Goal: Use online tool/utility: Utilize a website feature to perform a specific function

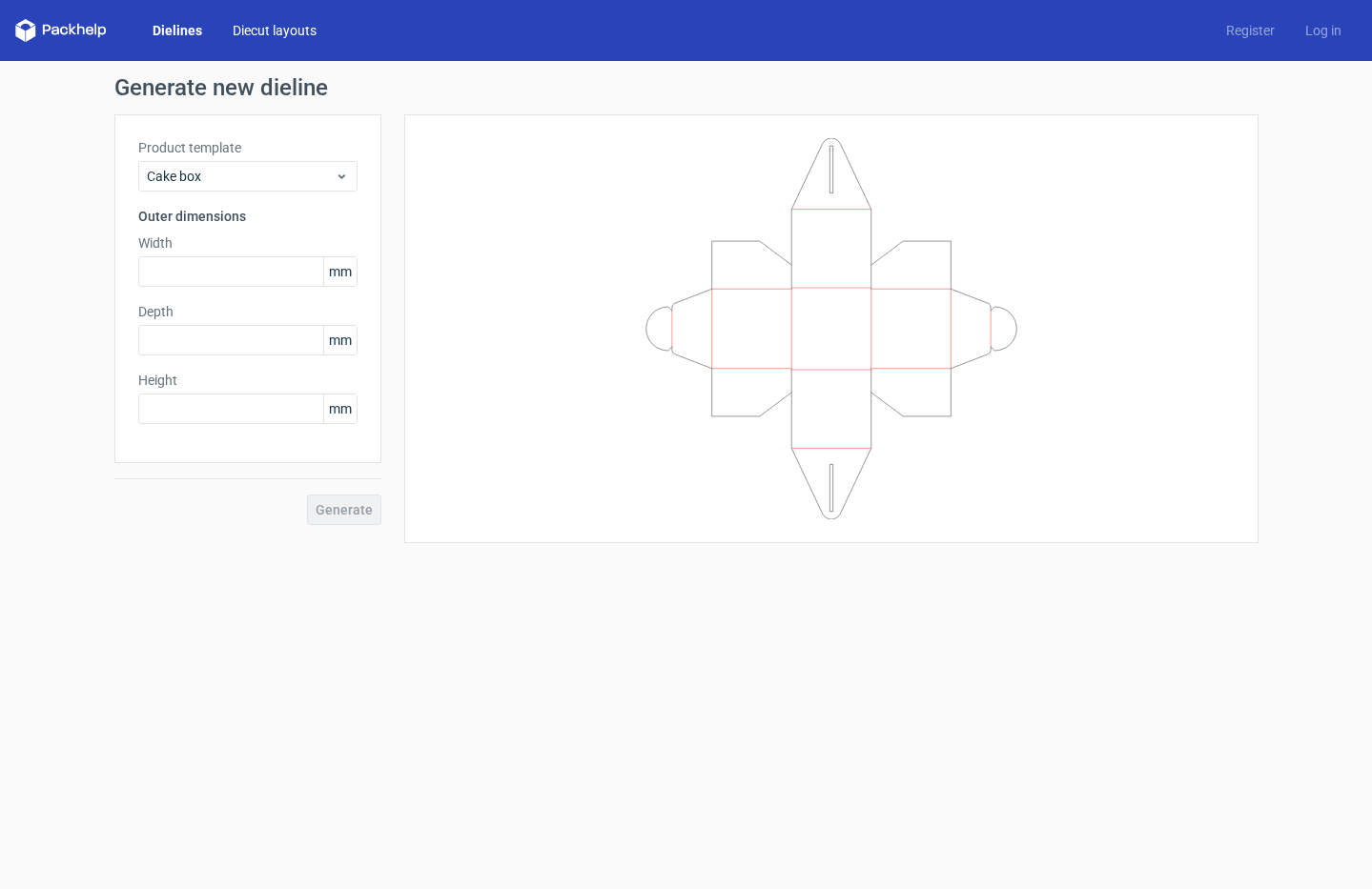
click at [284, 29] on link "Diecut layouts" at bounding box center [274, 31] width 114 height 19
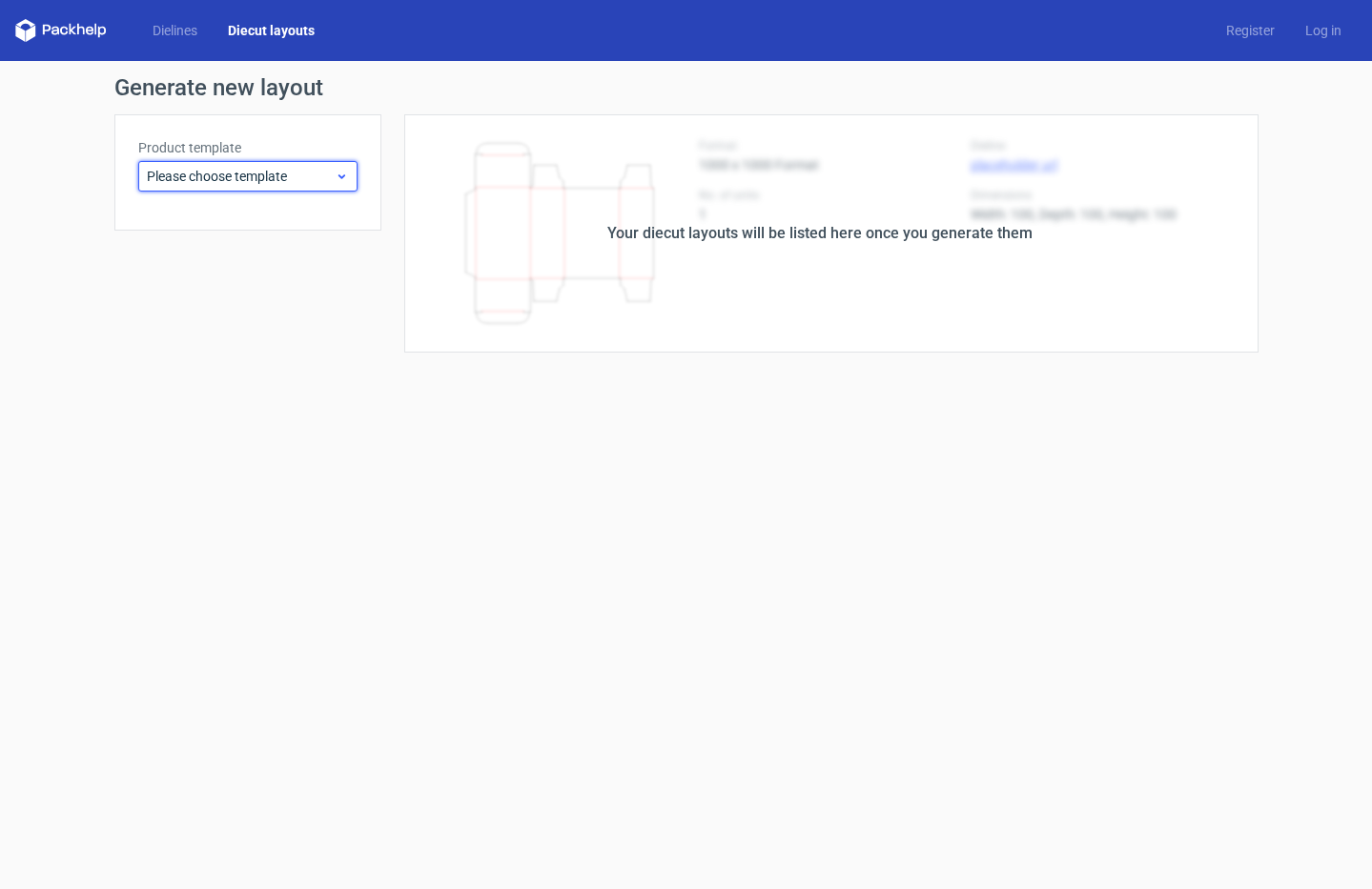
click at [334, 177] on icon at bounding box center [341, 176] width 15 height 15
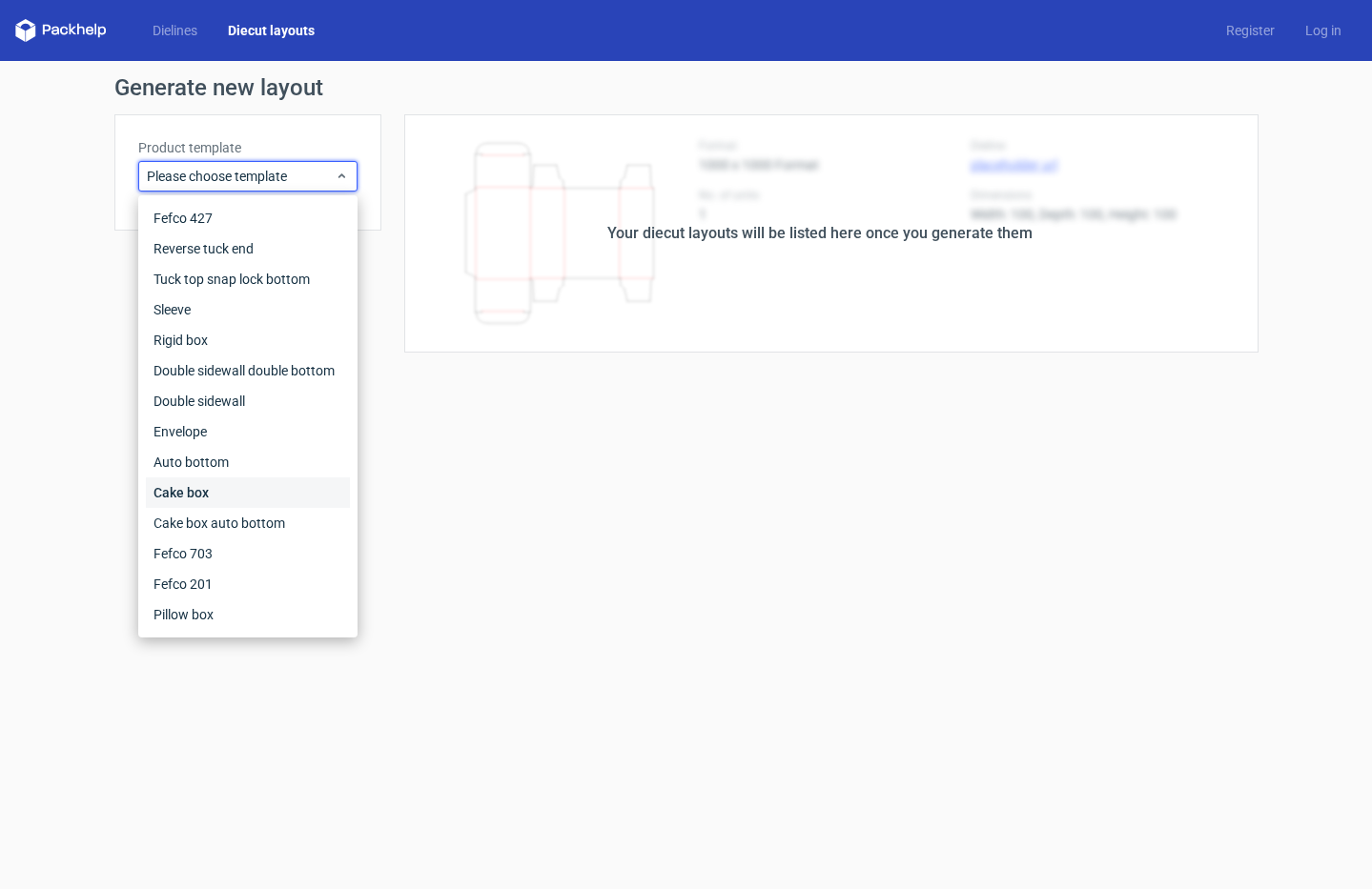
click at [242, 485] on div "Cake box" at bounding box center [248, 492] width 204 height 30
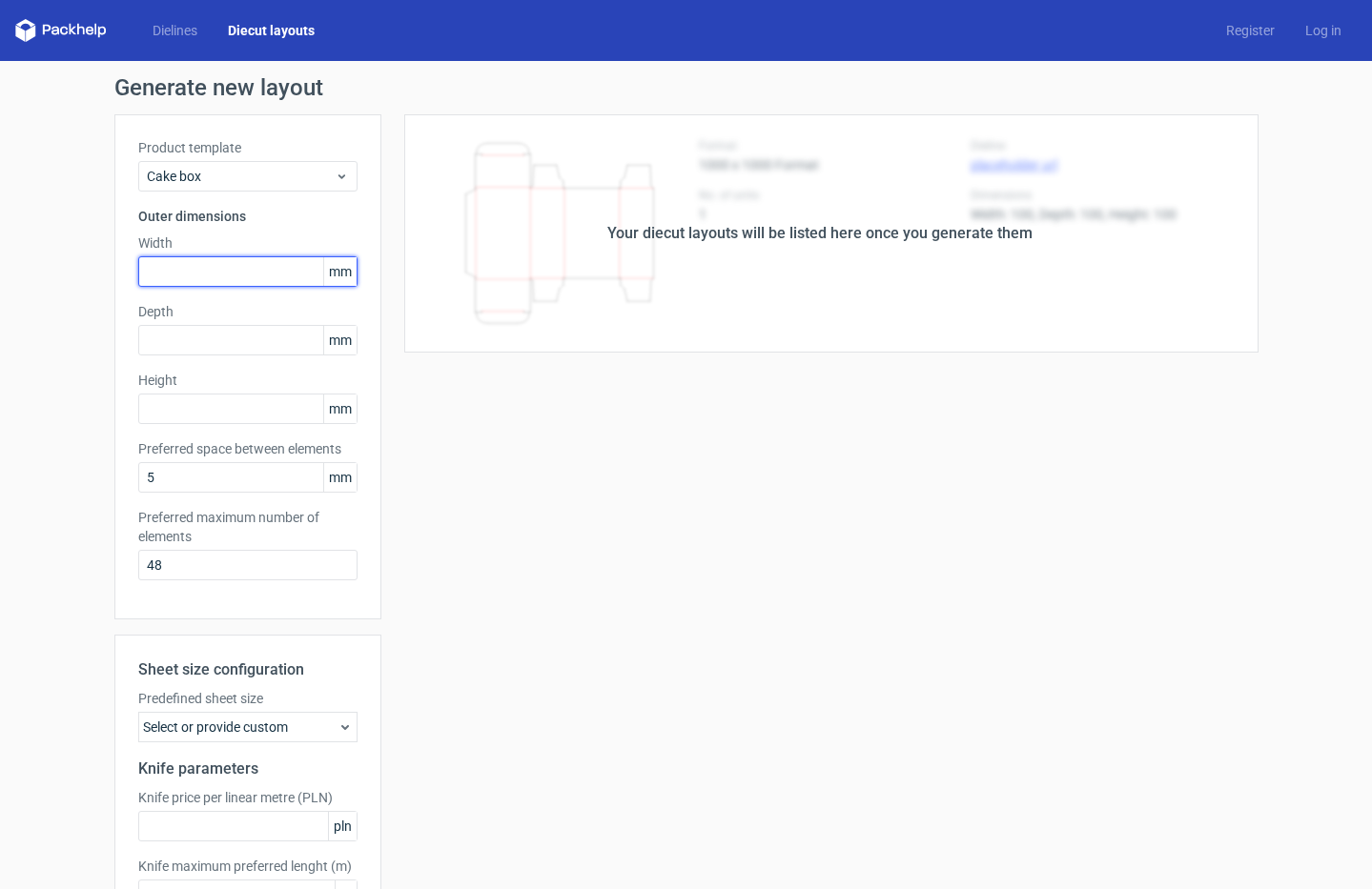
click at [236, 277] on input "text" at bounding box center [248, 271] width 219 height 30
type input "150"
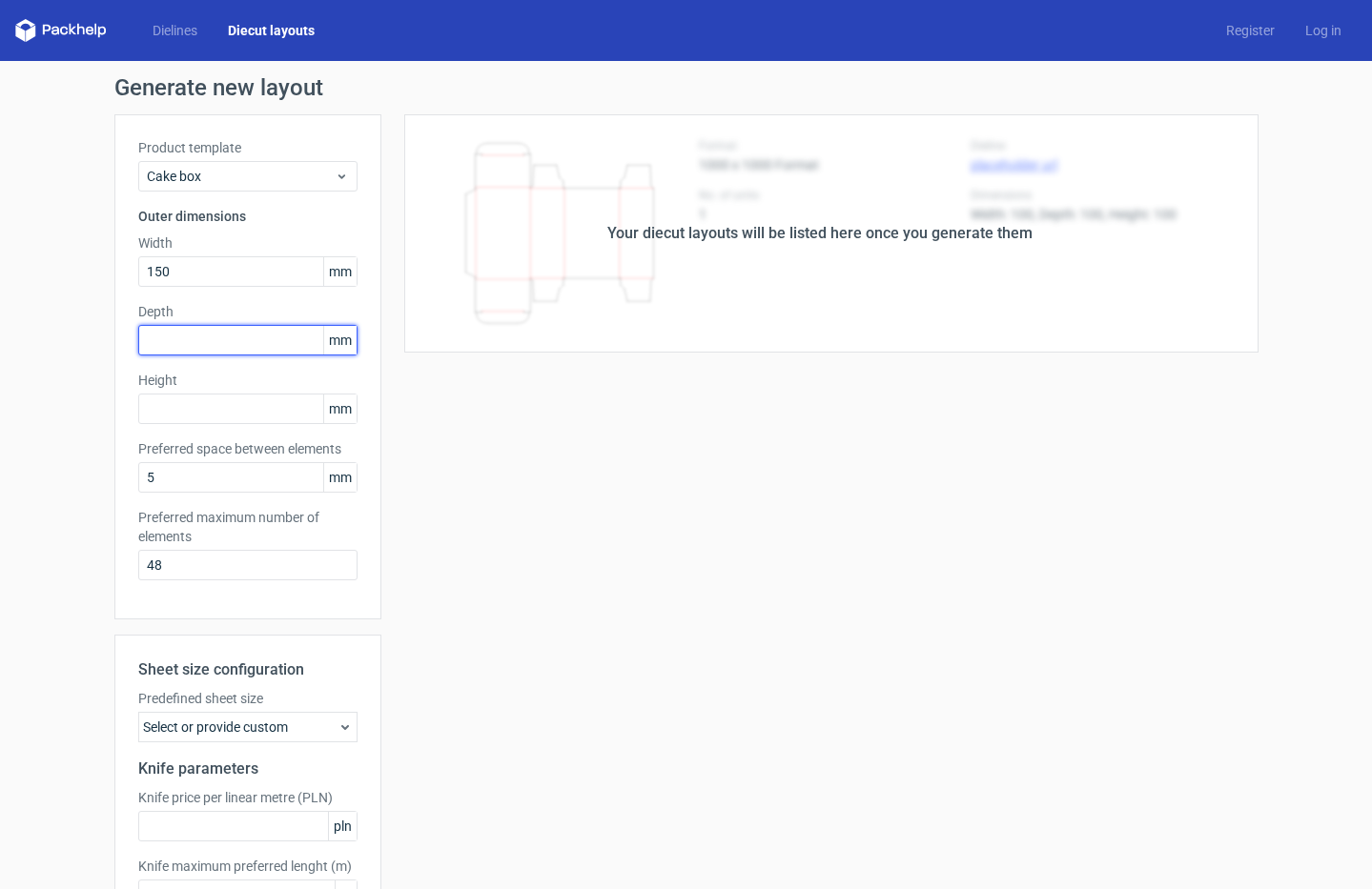
click at [219, 342] on input "text" at bounding box center [248, 339] width 219 height 30
type input "150"
click at [192, 406] on input "text" at bounding box center [248, 408] width 219 height 30
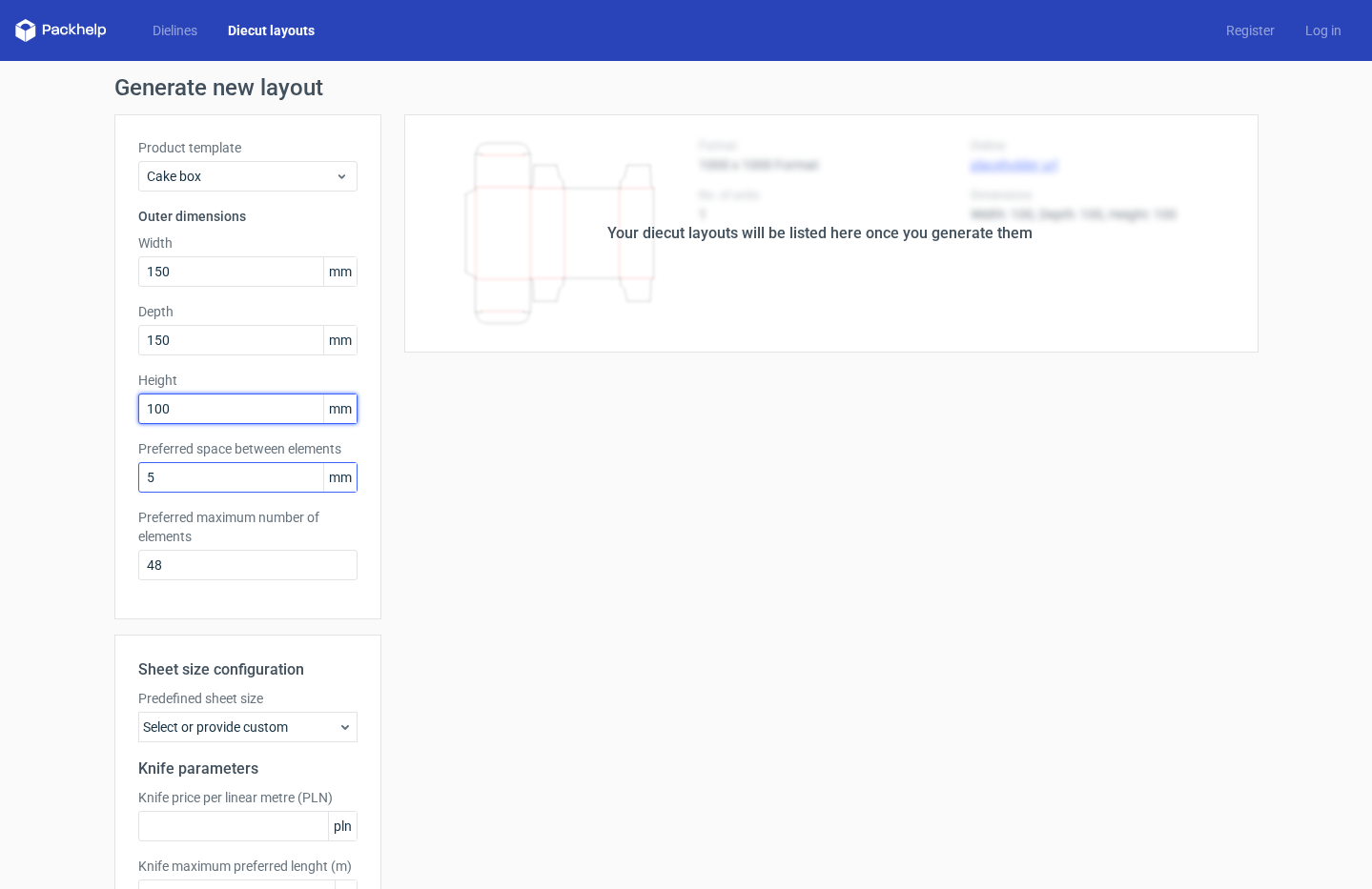
type input "100"
click at [229, 468] on input "5" at bounding box center [248, 476] width 219 height 30
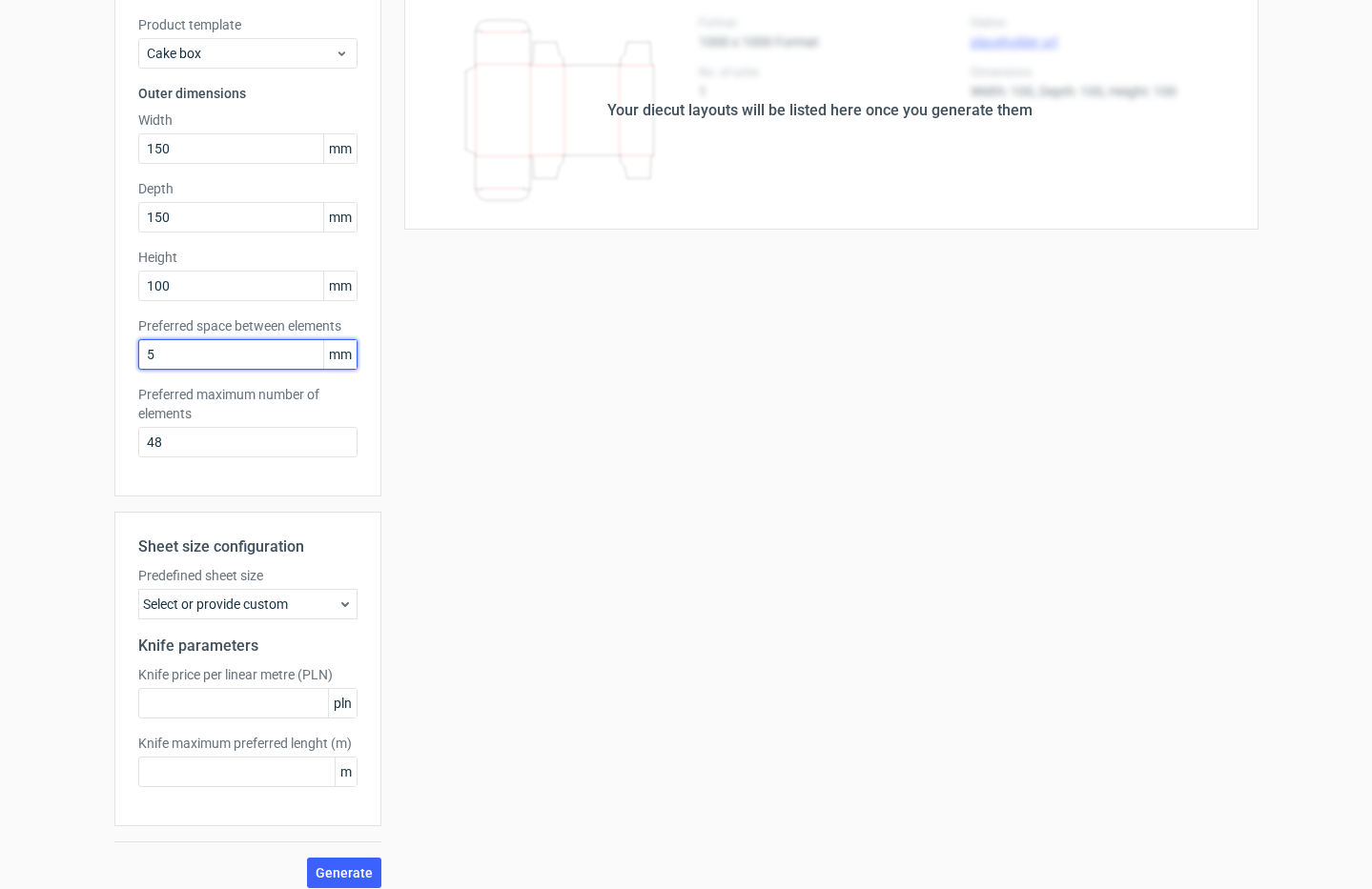
scroll to position [138, 0]
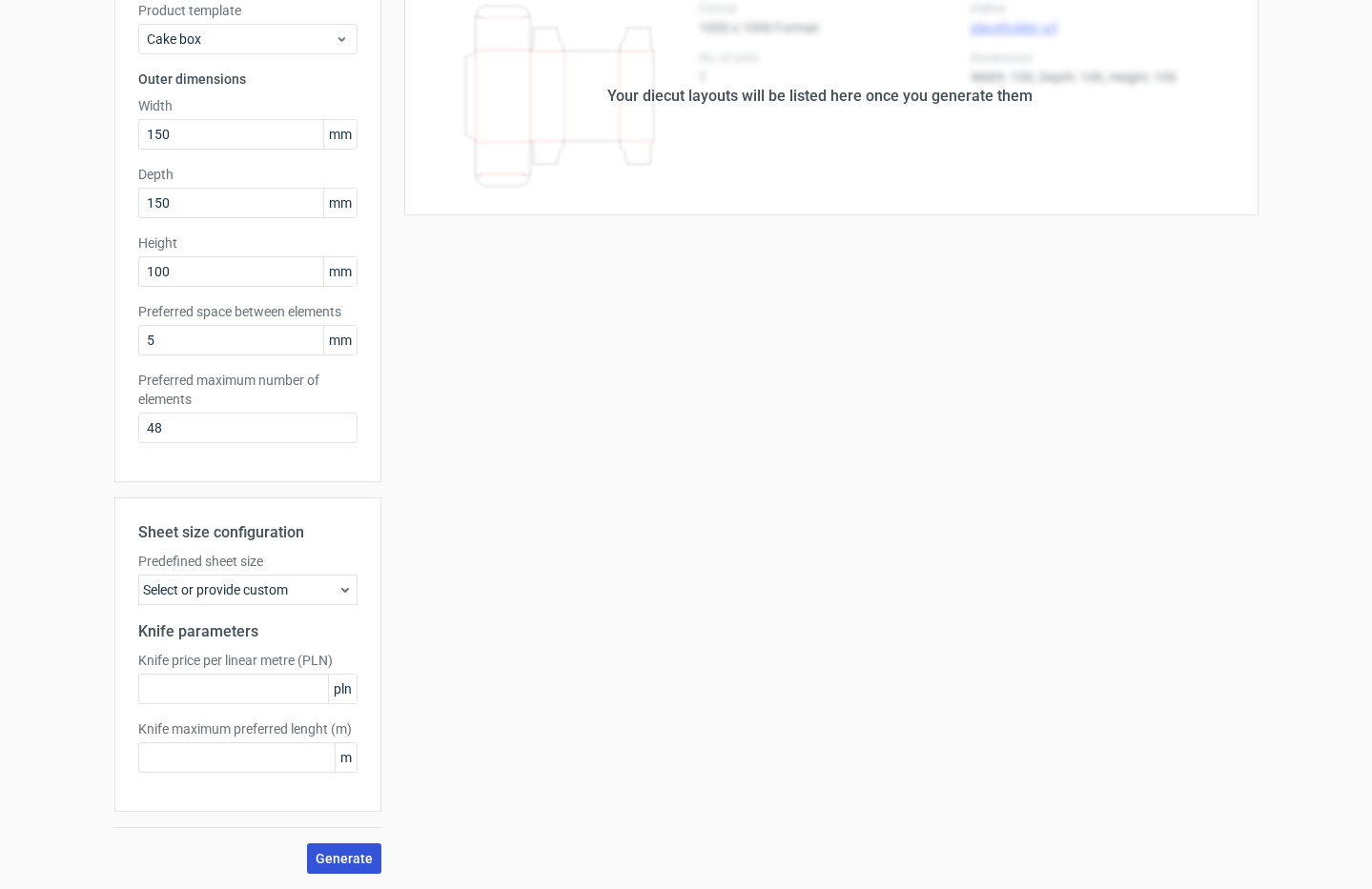
click at [340, 848] on button "Generate" at bounding box center [344, 858] width 75 height 30
click at [298, 597] on div "Select or provide custom" at bounding box center [248, 589] width 219 height 30
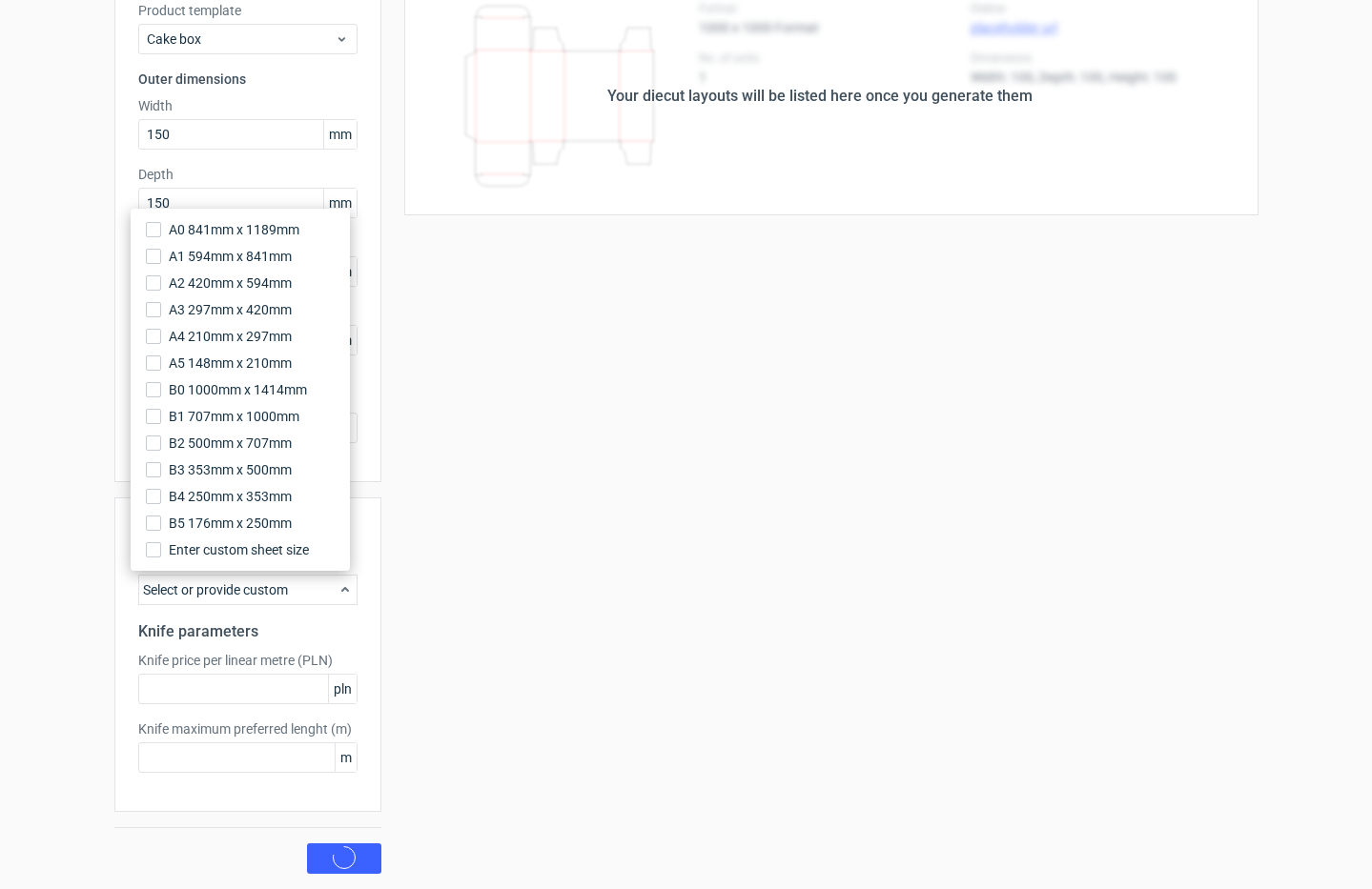
click at [287, 606] on div "Sheet size configuration Predefined sheet size Select or provide custom Knife p…" at bounding box center [247, 655] width 266 height 315
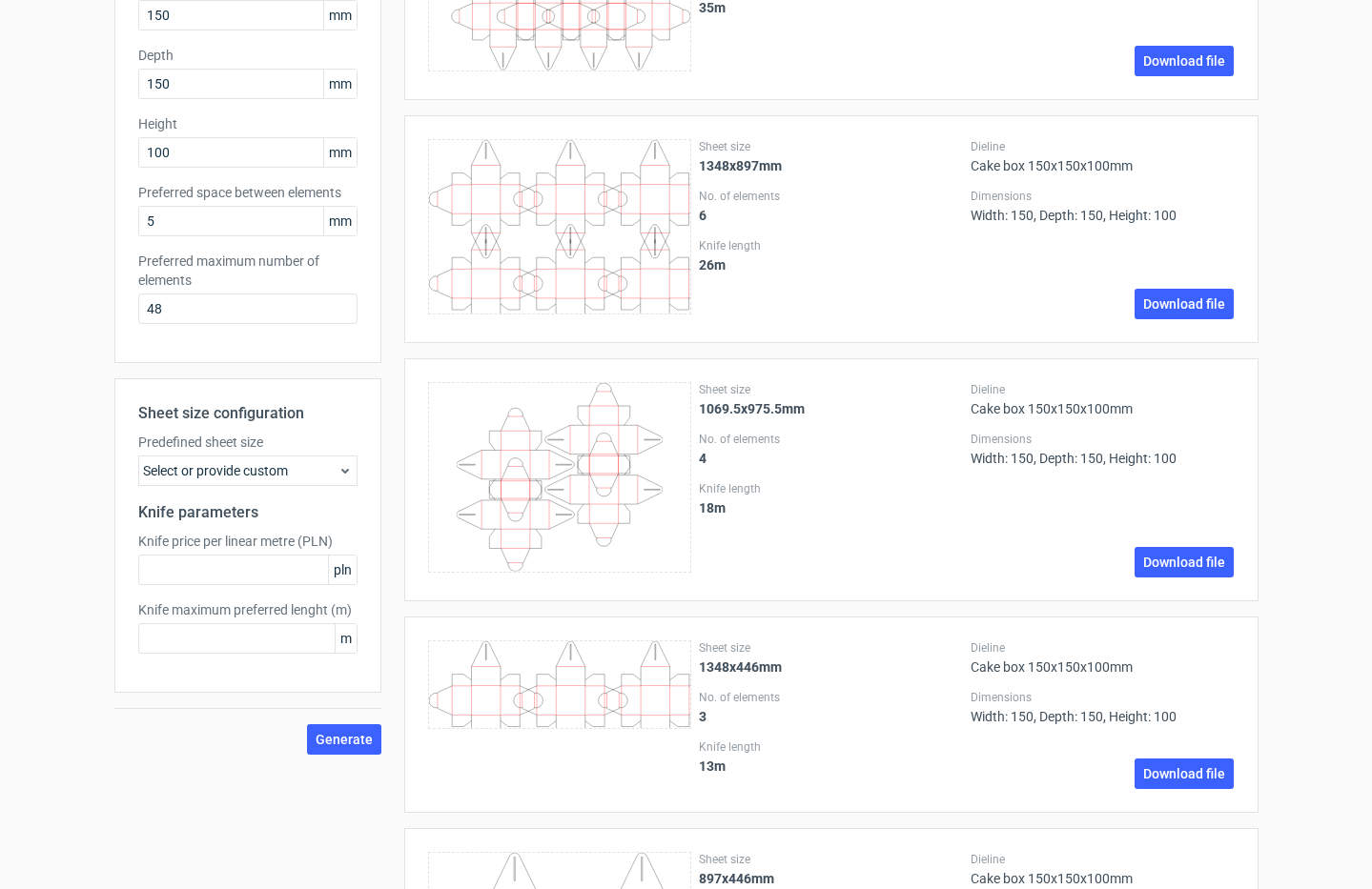
scroll to position [286, 0]
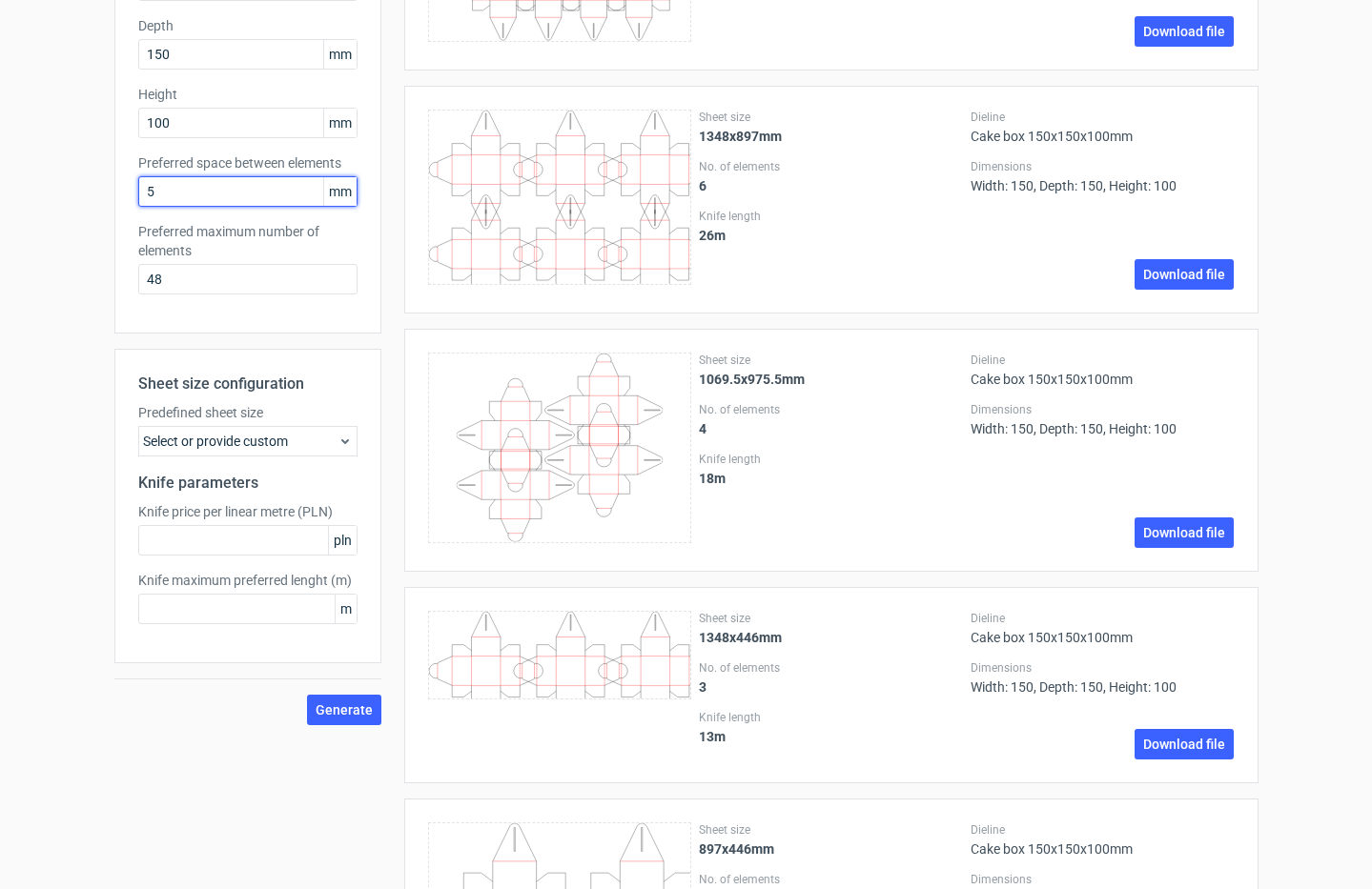
drag, startPoint x: 186, startPoint y: 197, endPoint x: 114, endPoint y: 218, distance: 75.0
click at [114, 218] on div "Product template Cake box Outer dimensions Width 150 mm Depth 150 mm Height 100…" at bounding box center [247, 80] width 266 height 505
type input "0"
drag, startPoint x: 200, startPoint y: 283, endPoint x: 96, endPoint y: 312, distance: 108.0
click at [96, 312] on div "Generate new layout Product template Cake box Outer dimensions Width 150 mm Dep…" at bounding box center [686, 529] width 1372 height 1508
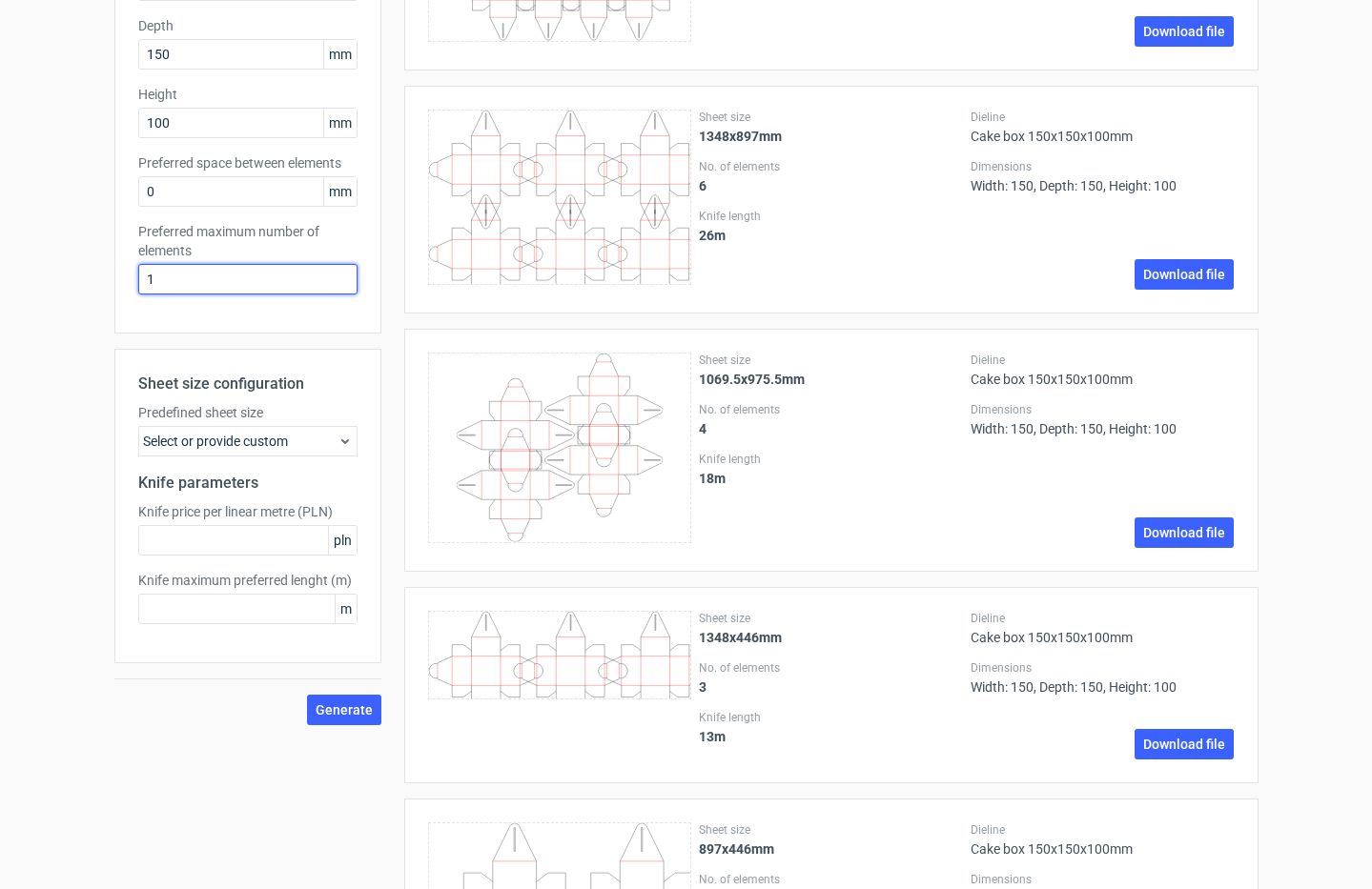
type input "1"
click at [307, 694] on button "Generate" at bounding box center [344, 709] width 75 height 30
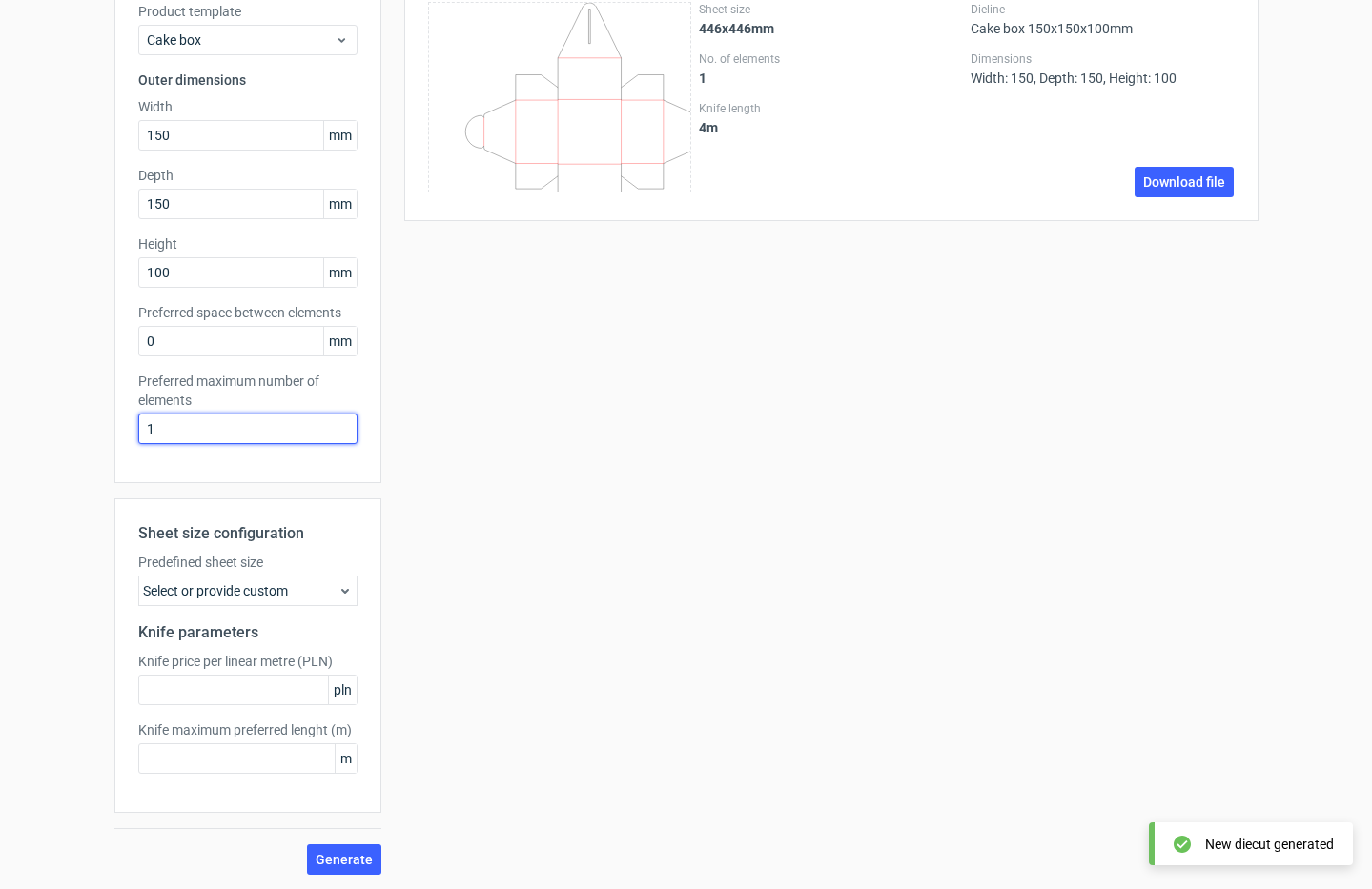
scroll to position [138, 0]
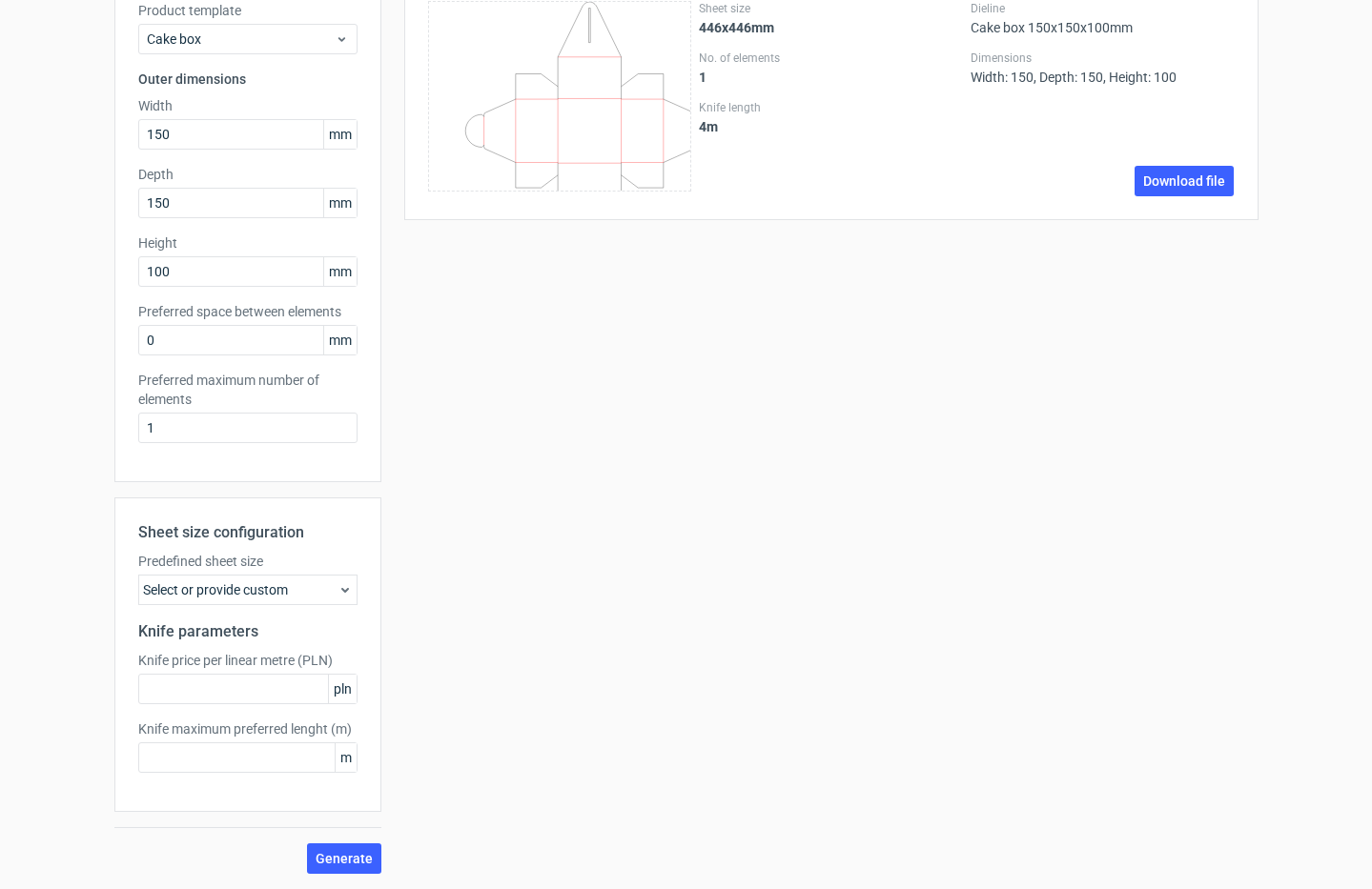
click at [337, 586] on icon at bounding box center [345, 590] width 16 height 15
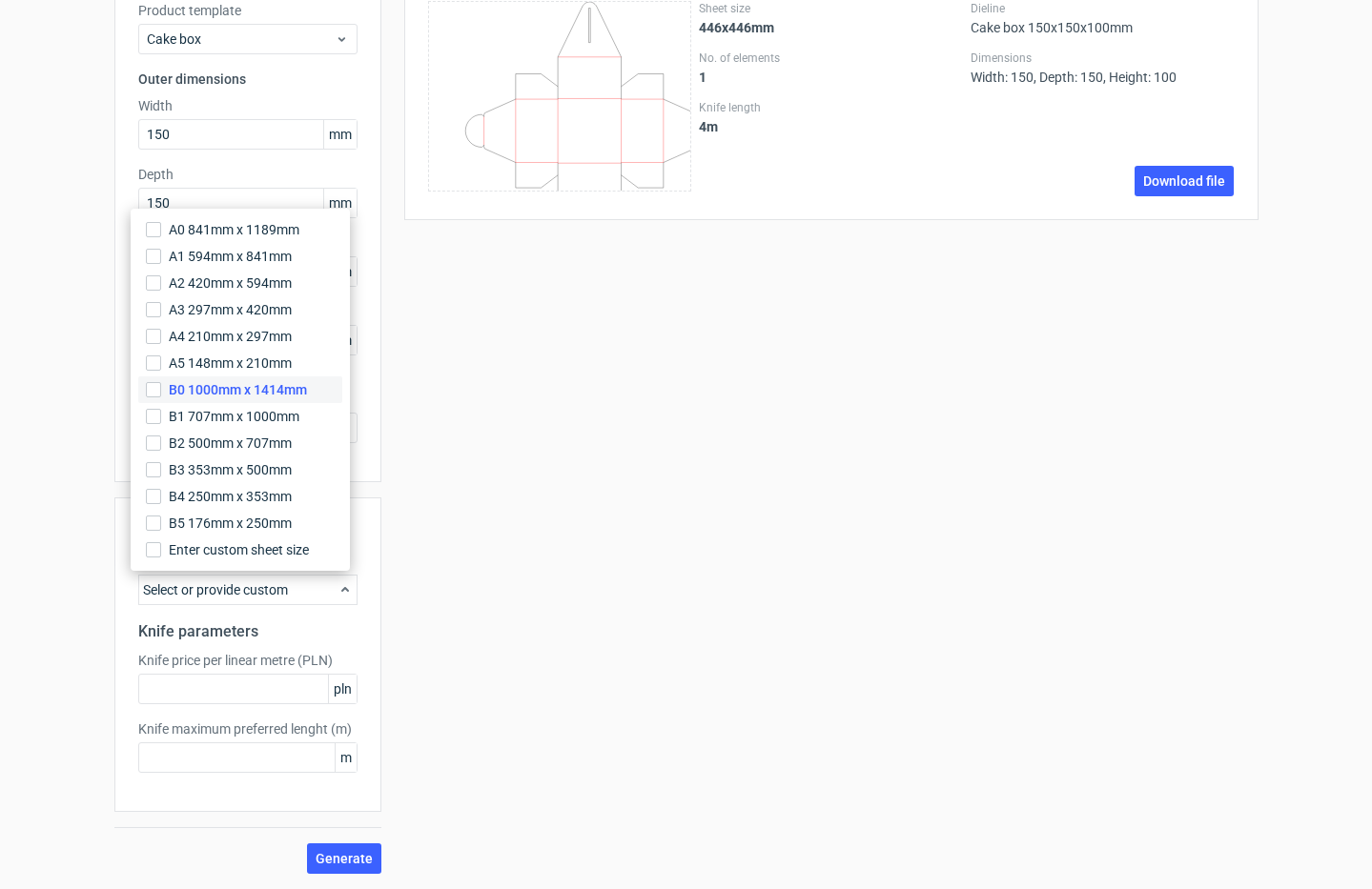
click at [269, 388] on span "B0 1000mm x 1414mm" at bounding box center [237, 390] width 139 height 19
click at [161, 388] on input "B0 1000mm x 1414mm" at bounding box center [154, 390] width 16 height 15
click at [339, 853] on span "Generate" at bounding box center [344, 859] width 57 height 14
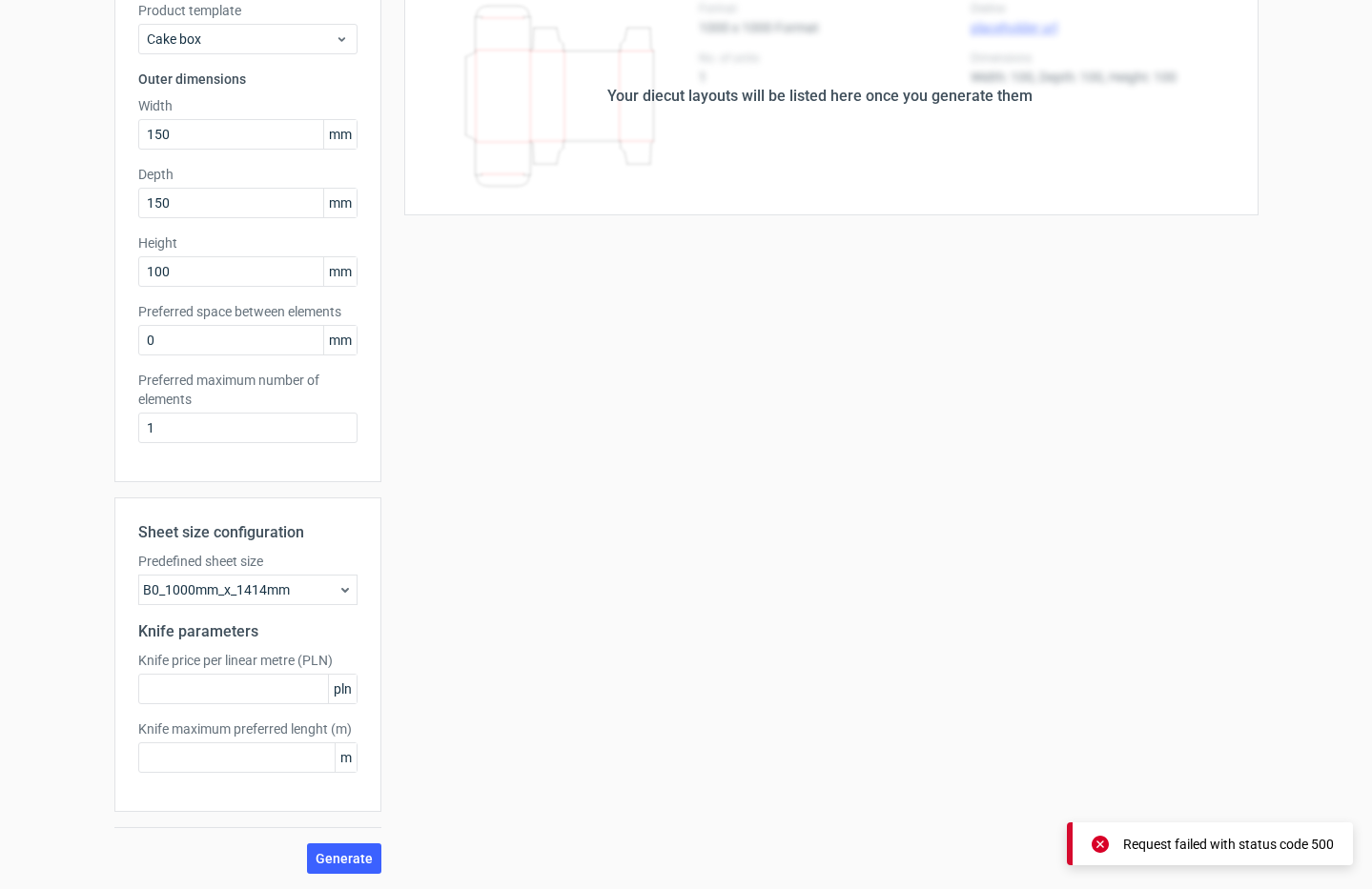
click at [292, 592] on div "B0_1000mm_x_1414mm" at bounding box center [248, 589] width 219 height 30
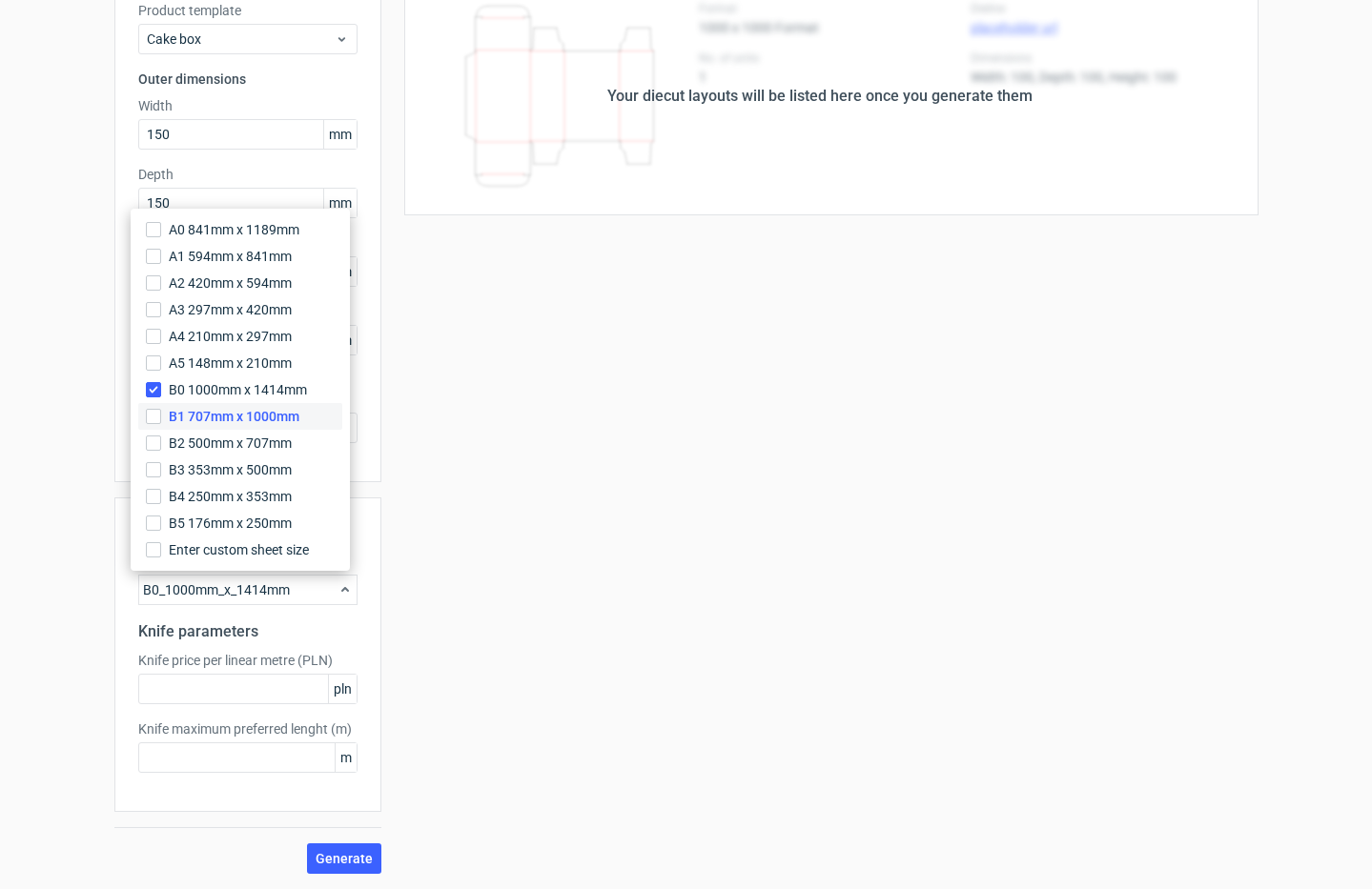
click at [261, 421] on span "B1 707mm x 1000mm" at bounding box center [234, 416] width 131 height 19
click at [161, 421] on input "B1 707mm x 1000mm" at bounding box center [154, 416] width 16 height 15
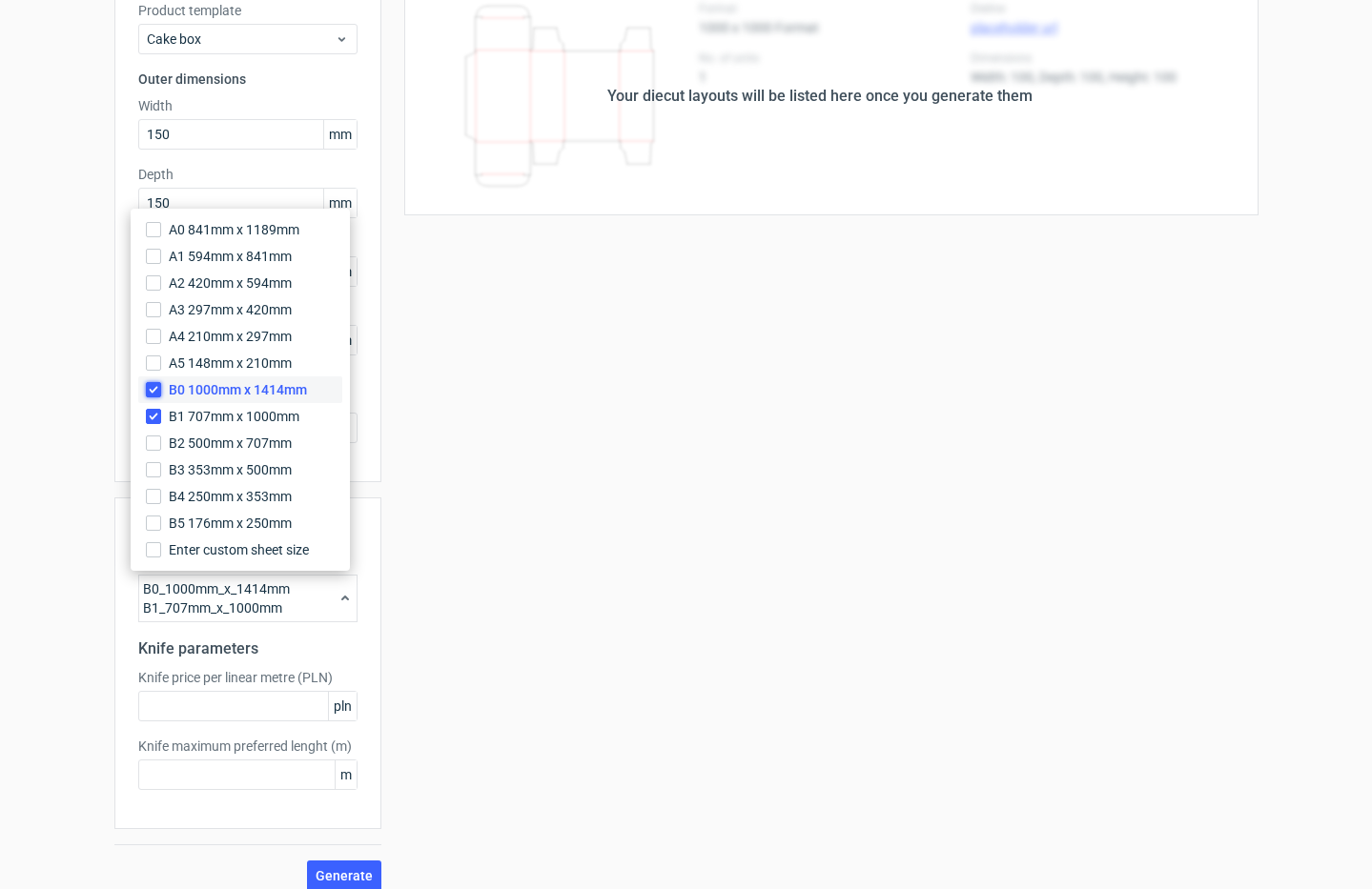
click at [158, 392] on input "B0 1000mm x 1414mm" at bounding box center [154, 390] width 16 height 15
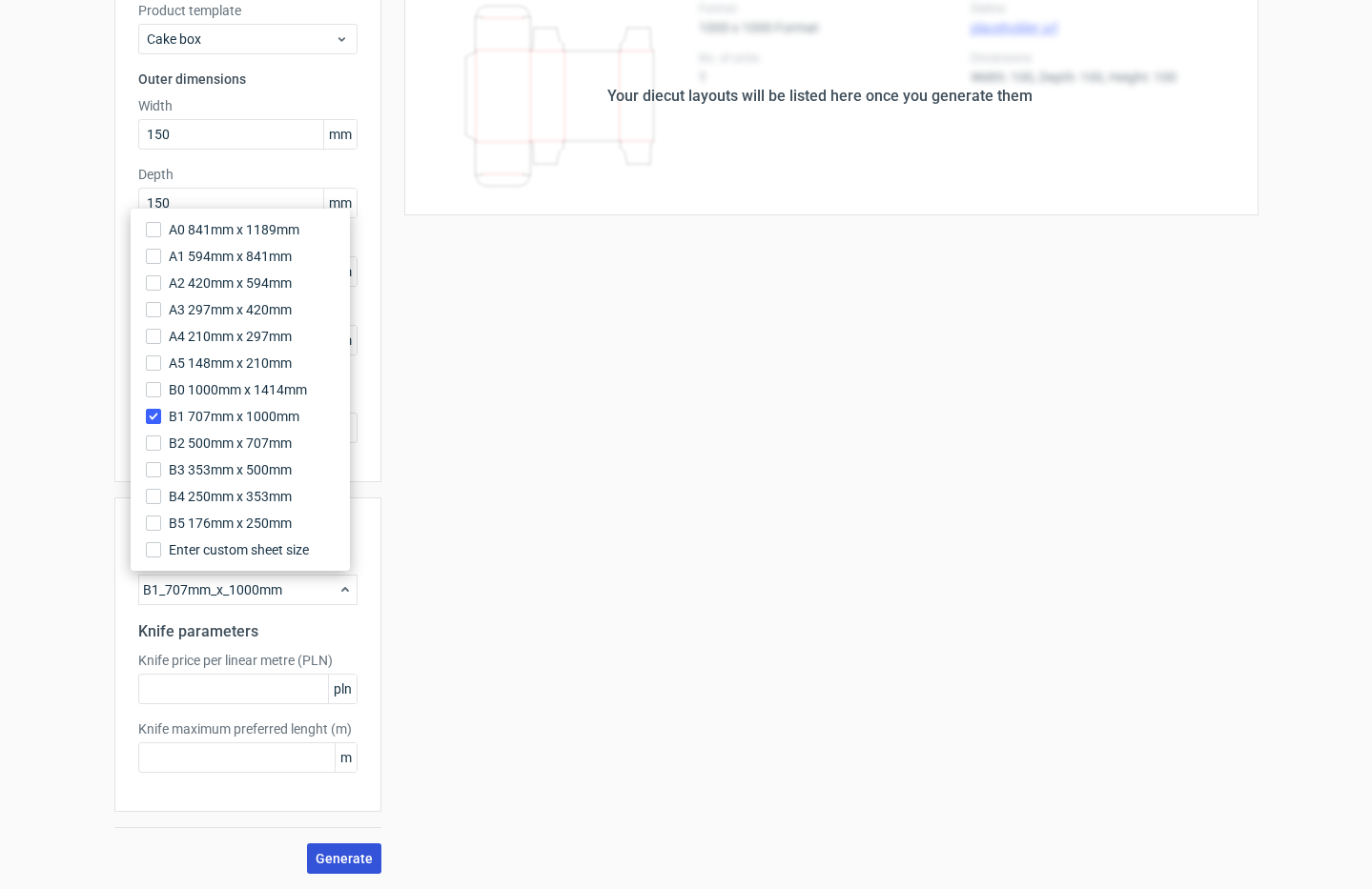
click at [327, 849] on button "Generate" at bounding box center [344, 858] width 75 height 30
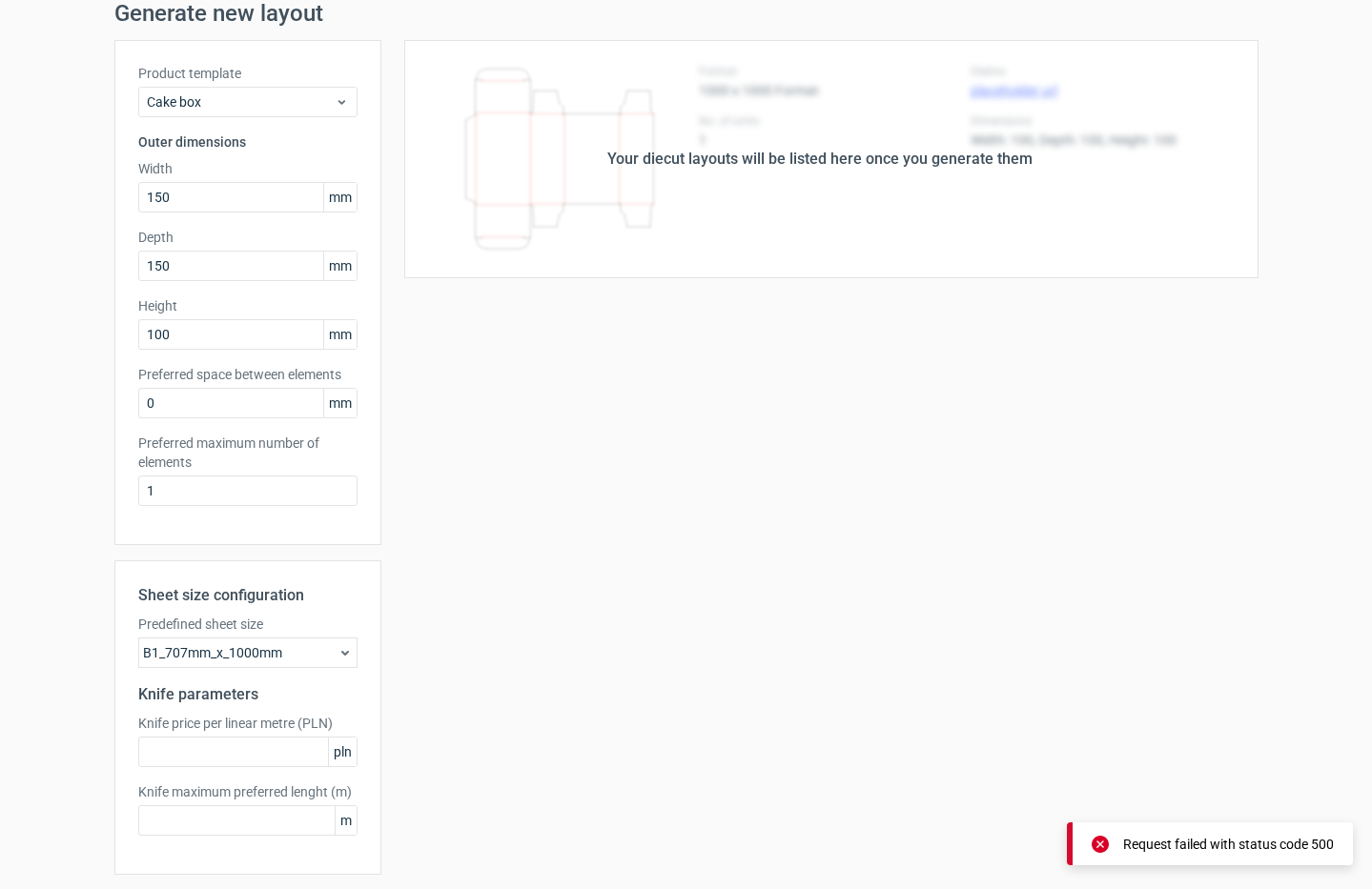
scroll to position [0, 0]
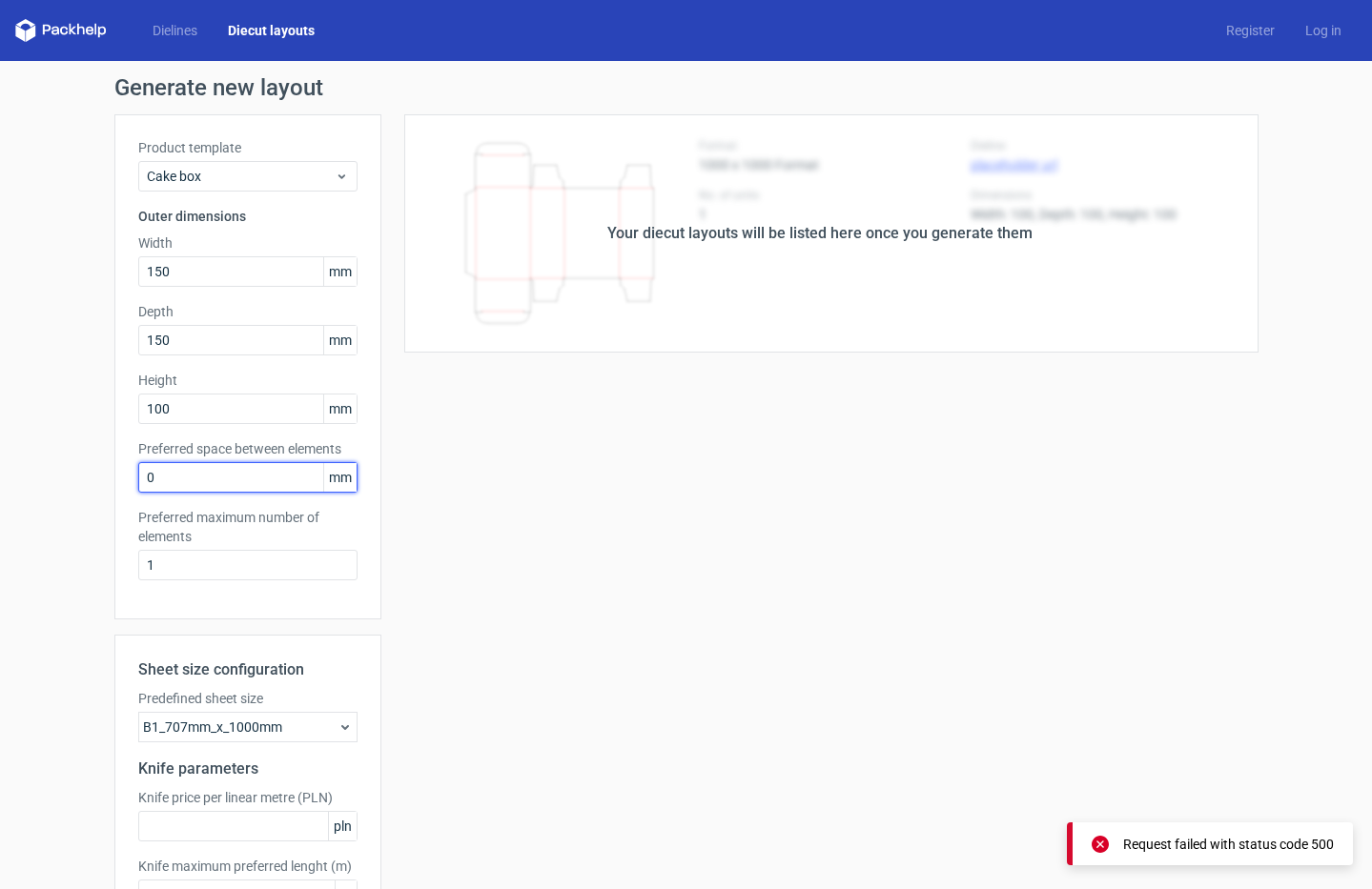
drag, startPoint x: 170, startPoint y: 477, endPoint x: 140, endPoint y: 479, distance: 30.1
click at [140, 479] on input "0" at bounding box center [248, 476] width 219 height 30
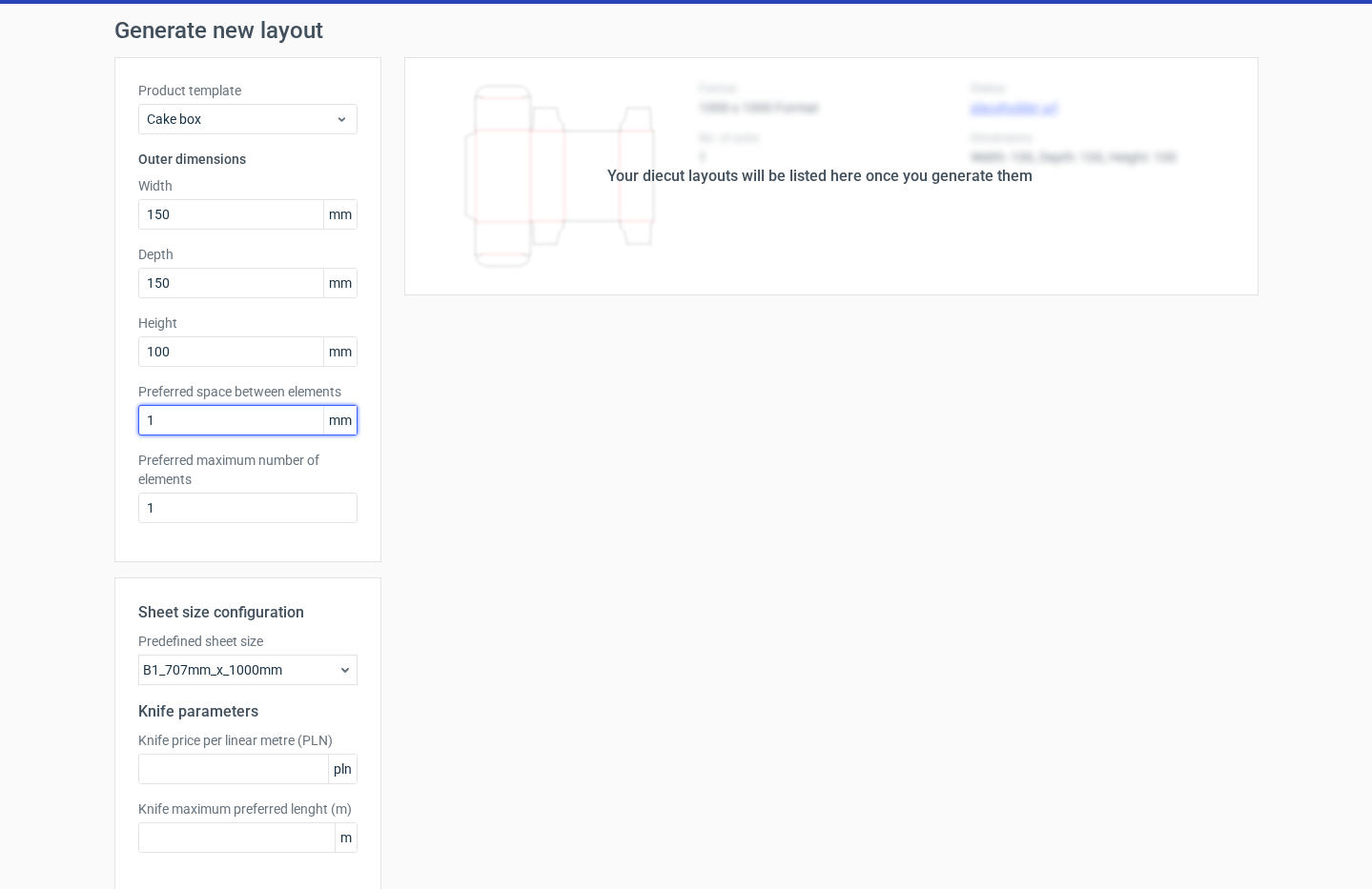
scroll to position [138, 0]
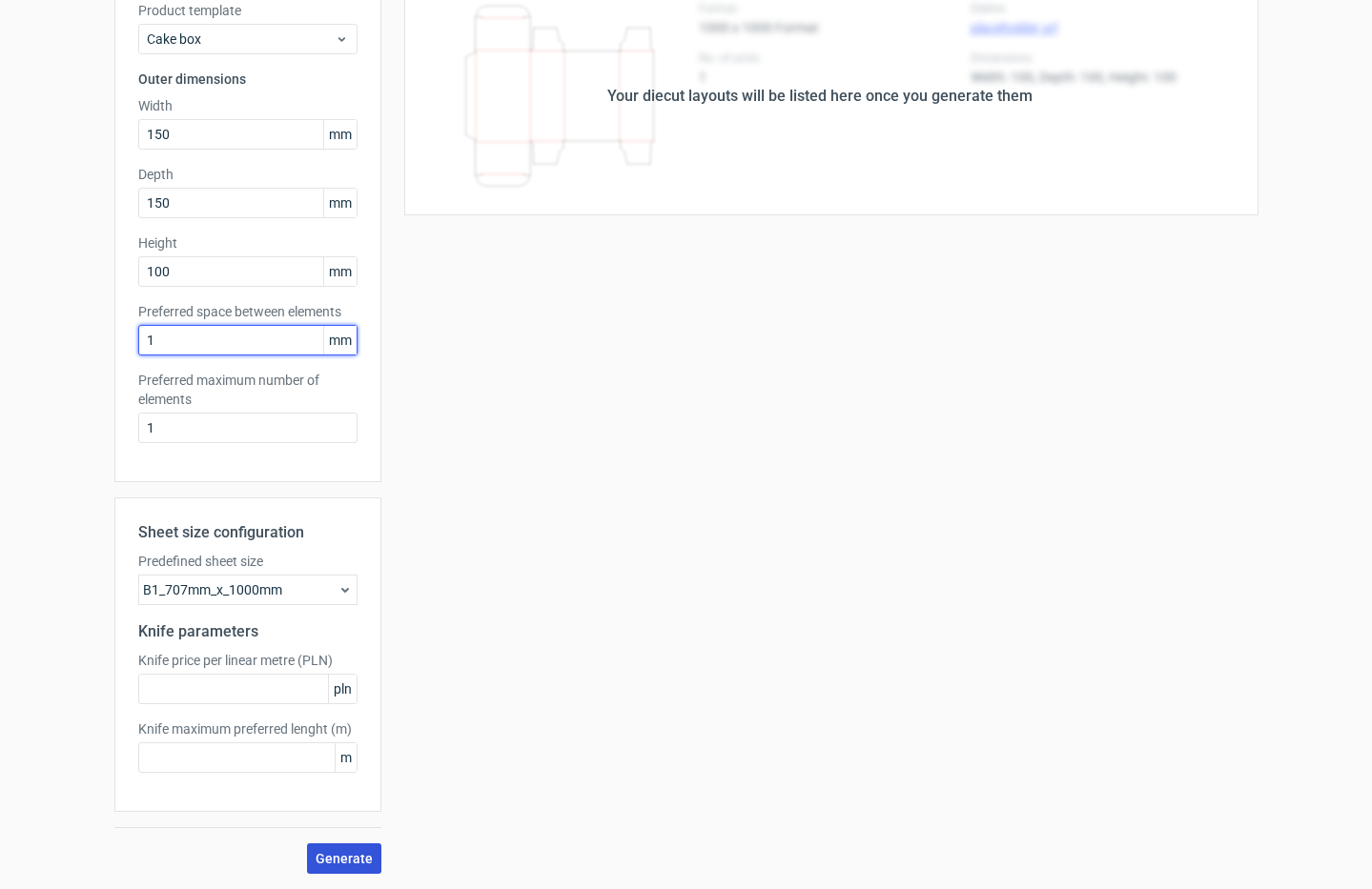
type input "1"
click at [330, 848] on button "Generate" at bounding box center [344, 858] width 75 height 30
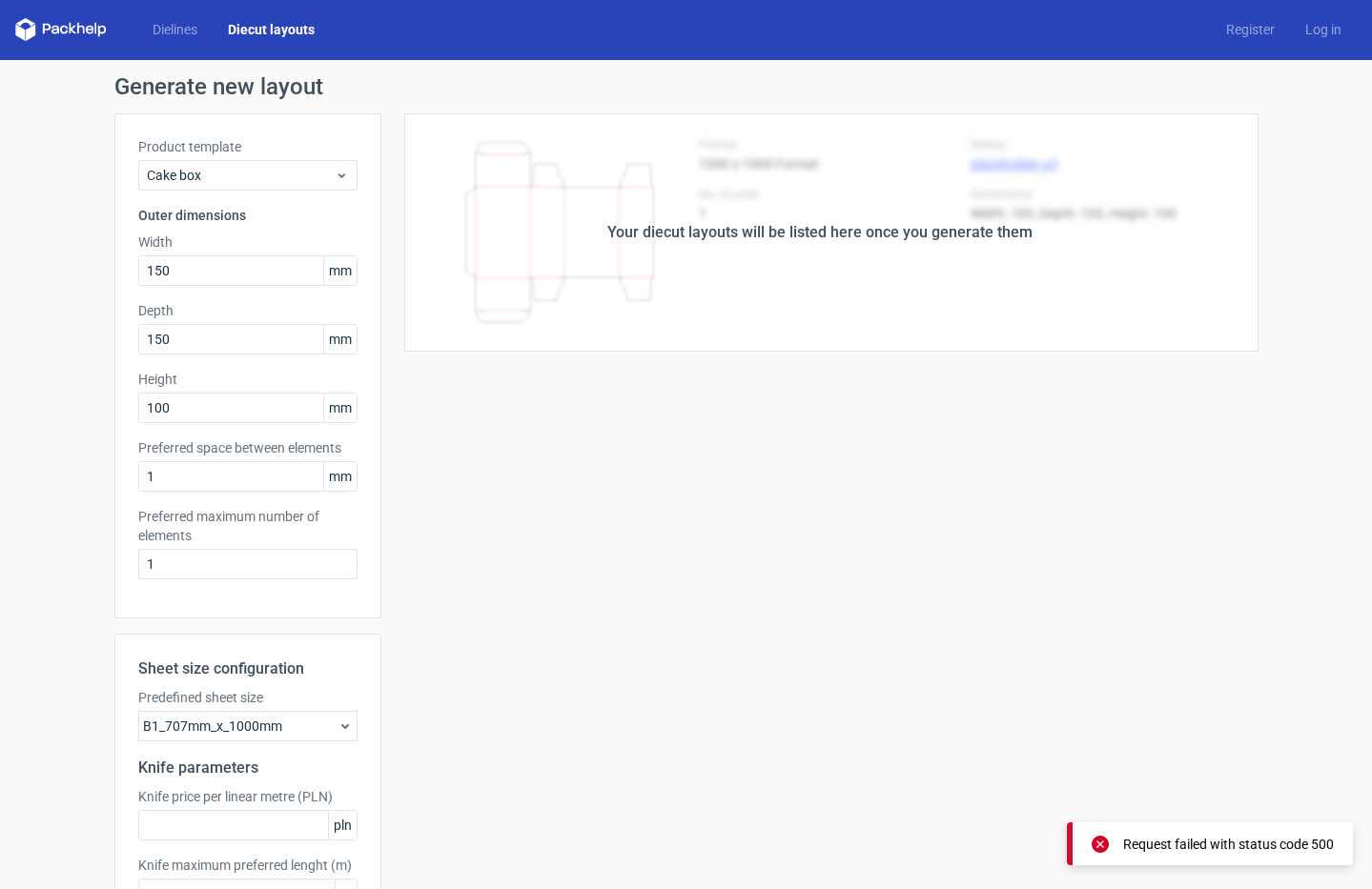
scroll to position [0, 0]
